Goal: Transaction & Acquisition: Purchase product/service

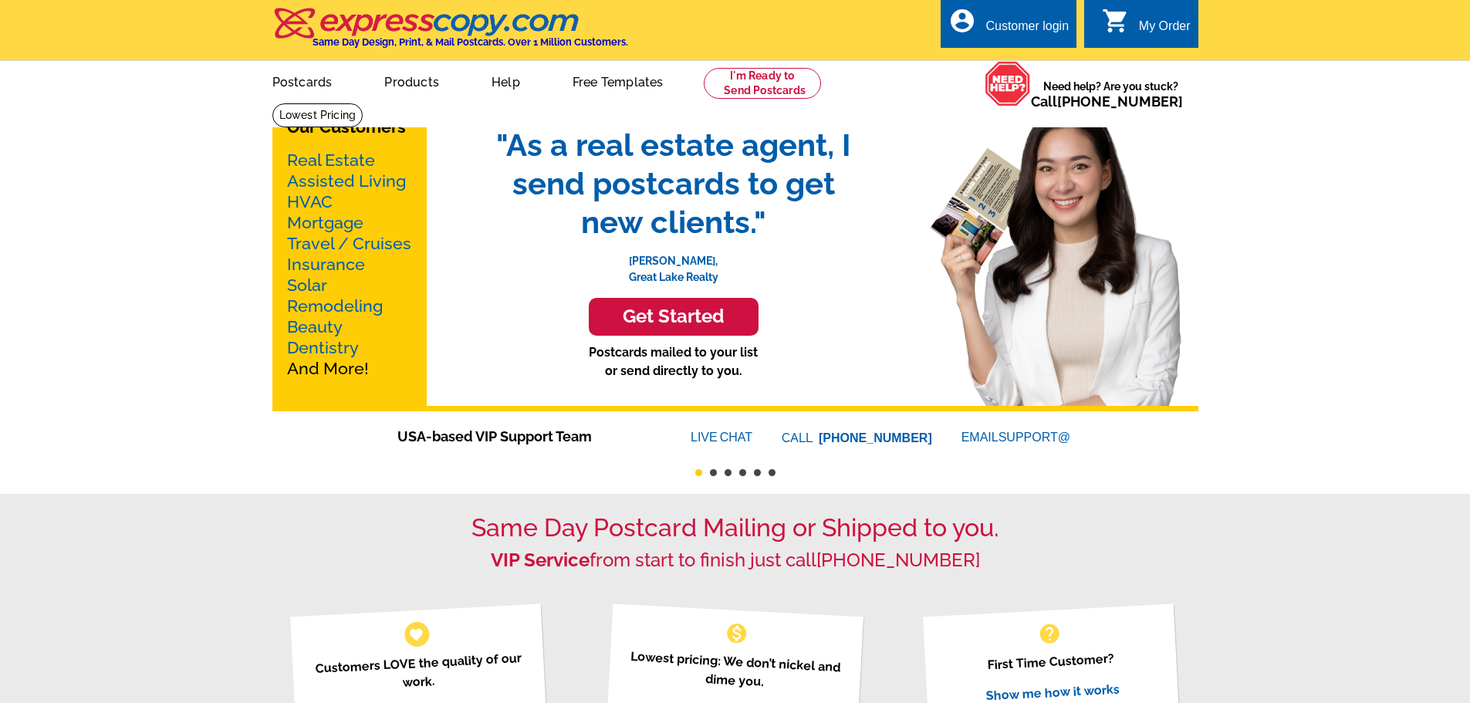
click at [359, 156] on link "Real Estate" at bounding box center [331, 159] width 88 height 19
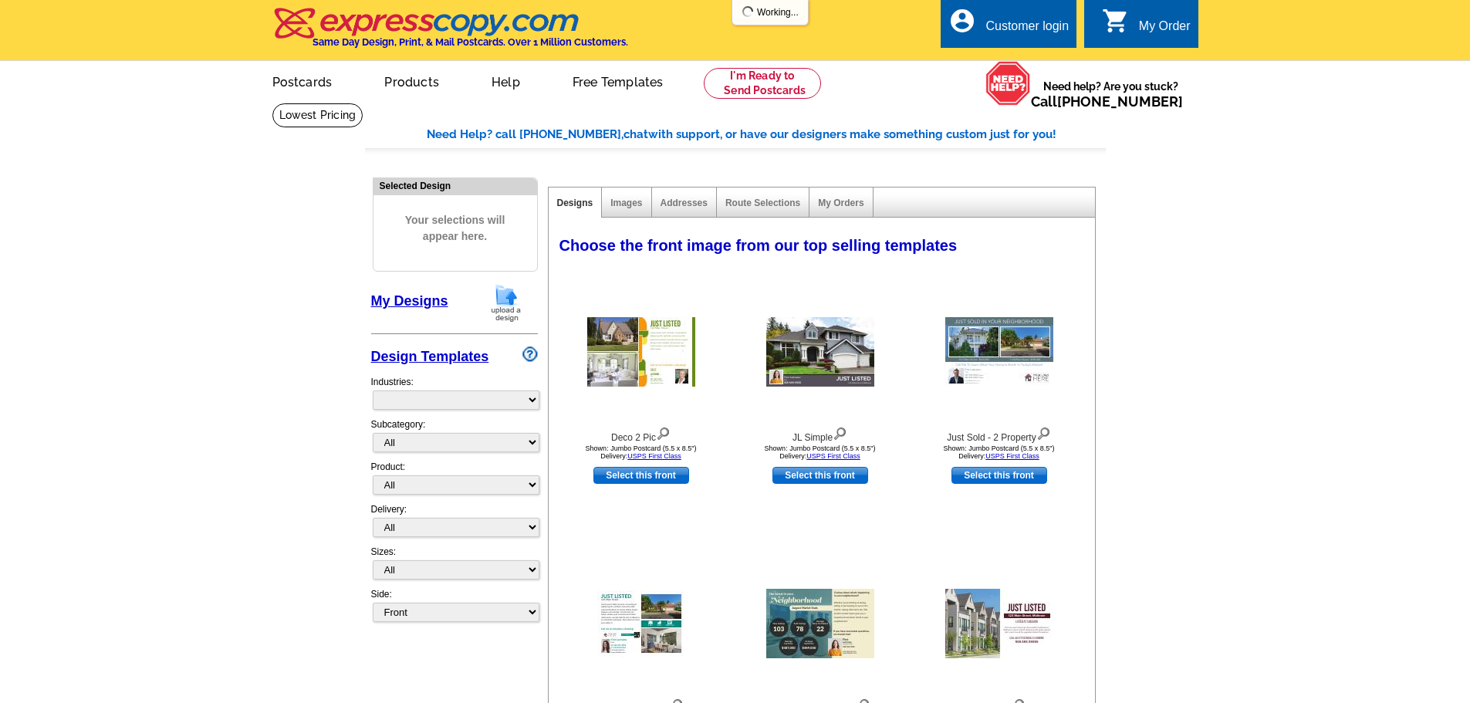
select select "785"
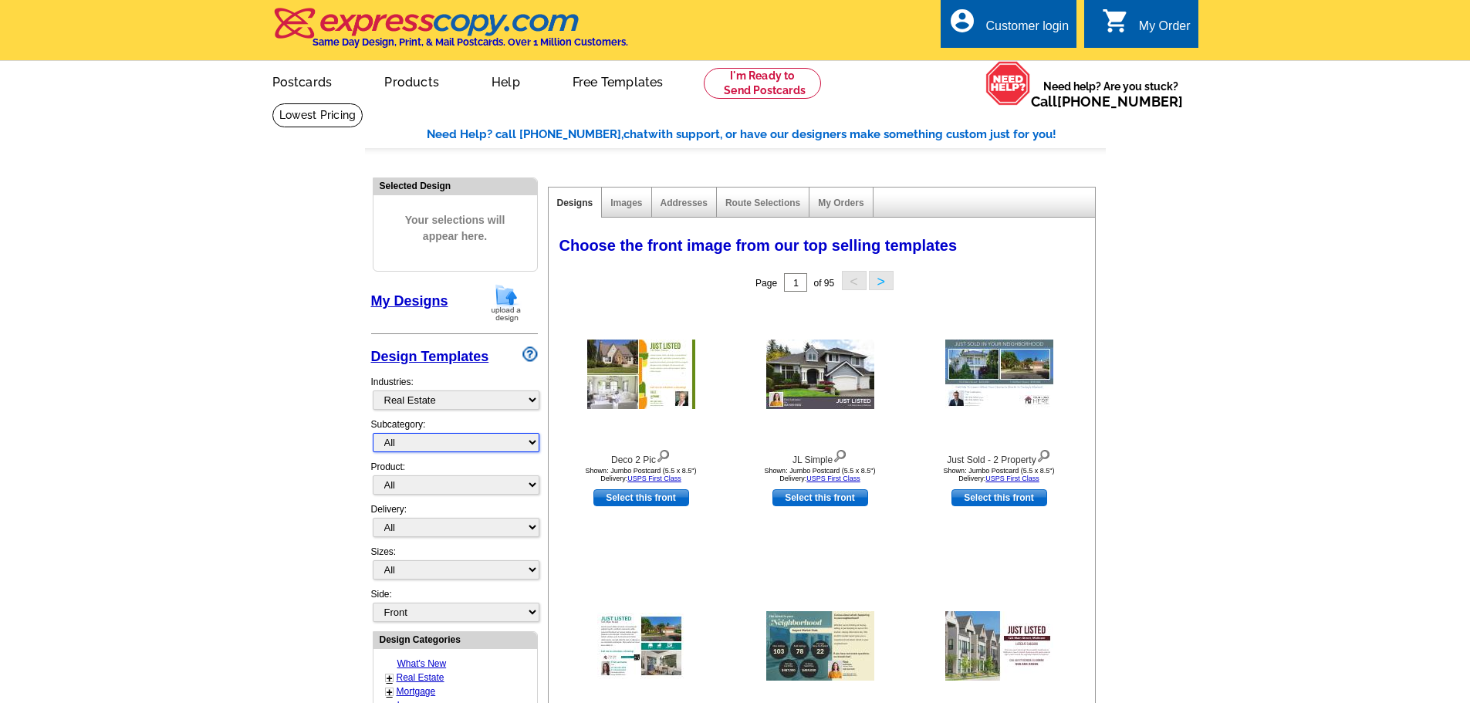
click at [403, 443] on select "All RE/MAX® Referrals [PERSON_NAME]® Berkshire Hathaway Home Services Century 2…" at bounding box center [456, 442] width 167 height 19
select select "807"
click at [373, 434] on select "All RE/MAX® Referrals [PERSON_NAME]® Berkshire Hathaway Home Services Century 2…" at bounding box center [456, 442] width 167 height 19
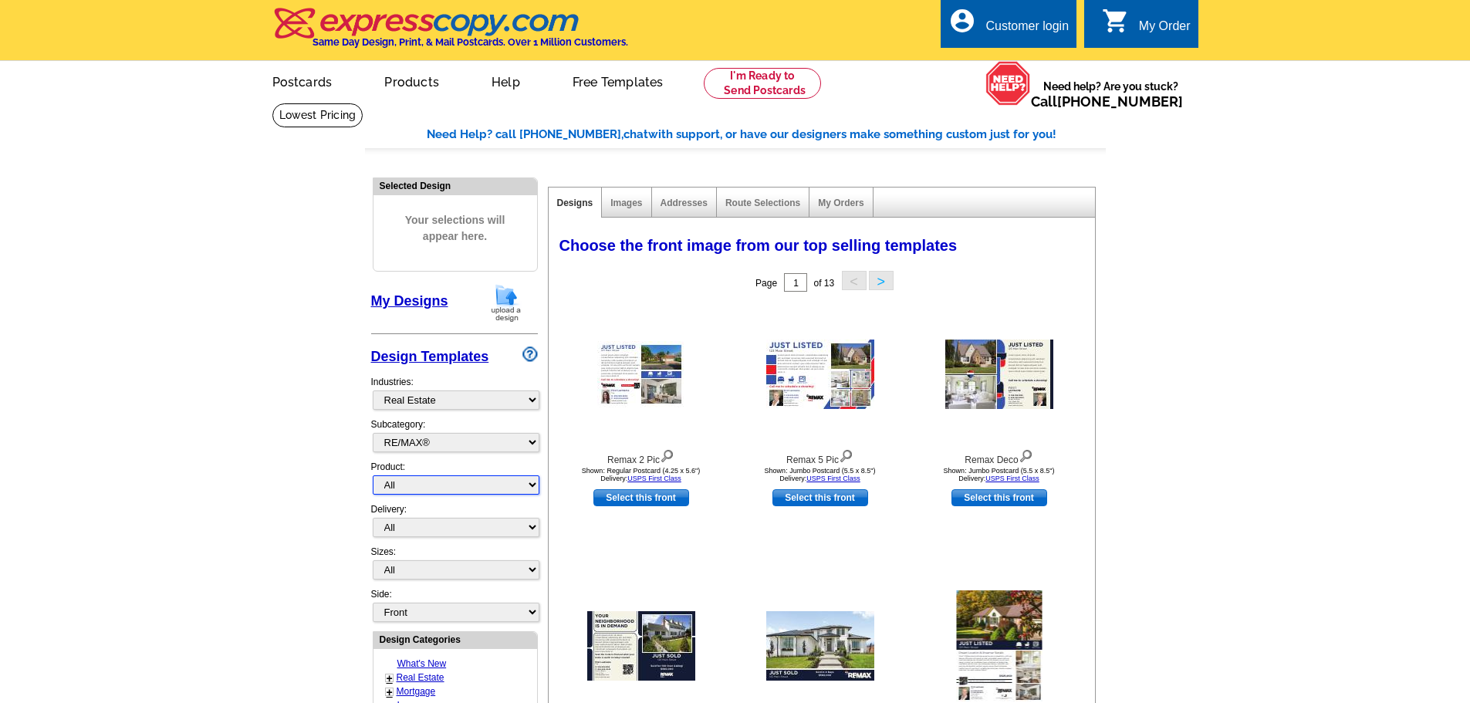
click at [457, 485] on select "All Postcards Letters and flyers Business Cards Door Hangers Greeting Cards" at bounding box center [456, 484] width 167 height 19
